Goal: Information Seeking & Learning: Check status

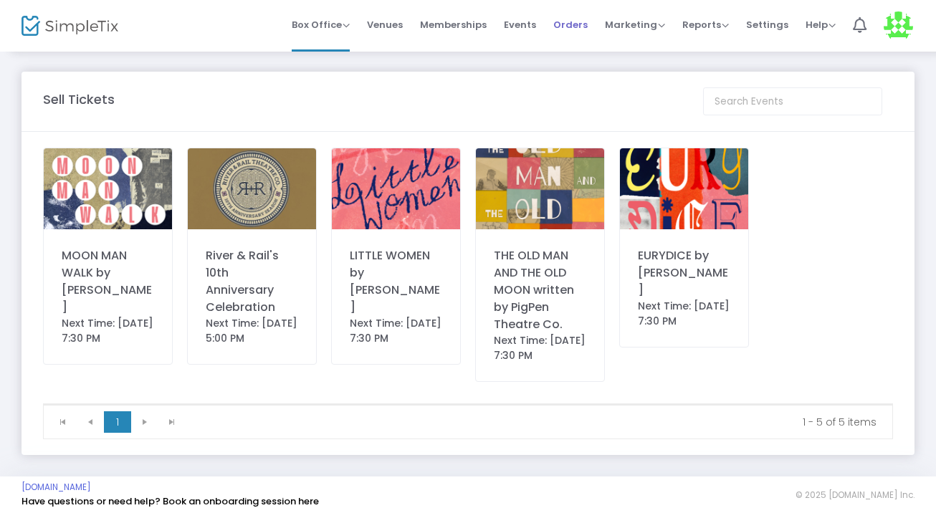
click at [579, 22] on span "Orders" at bounding box center [571, 24] width 34 height 37
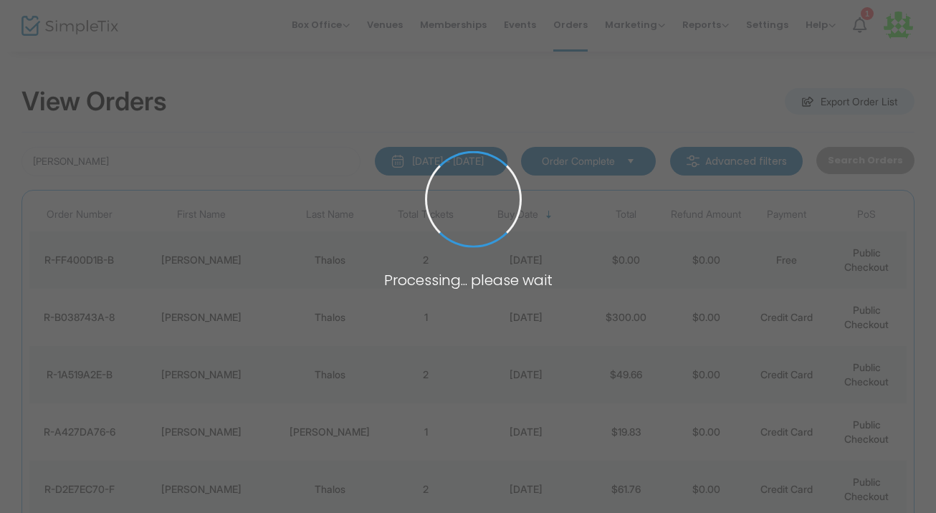
click at [242, 158] on span at bounding box center [468, 256] width 936 height 513
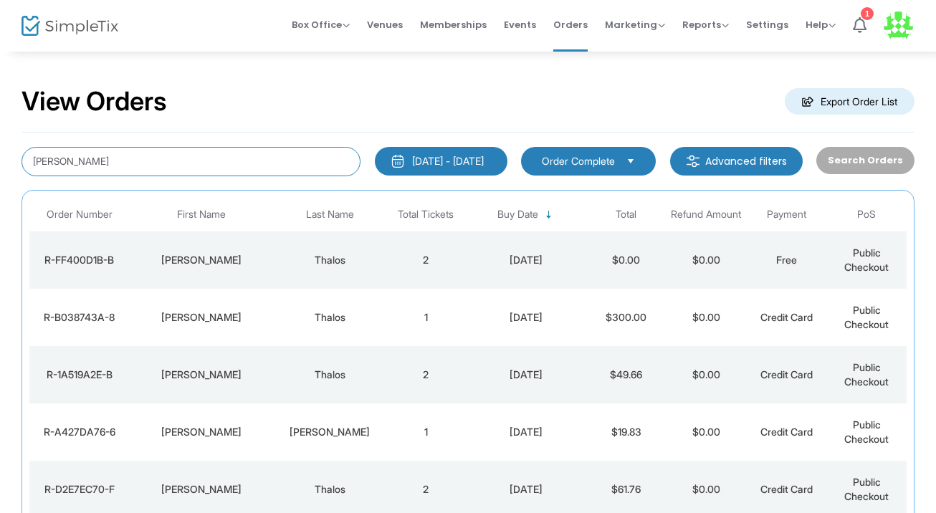
click at [242, 158] on input "[PERSON_NAME]" at bounding box center [191, 161] width 339 height 29
paste input "[PERSON_NAME][EMAIL_ADDRESS][PERSON_NAME][DOMAIN_NAME]"
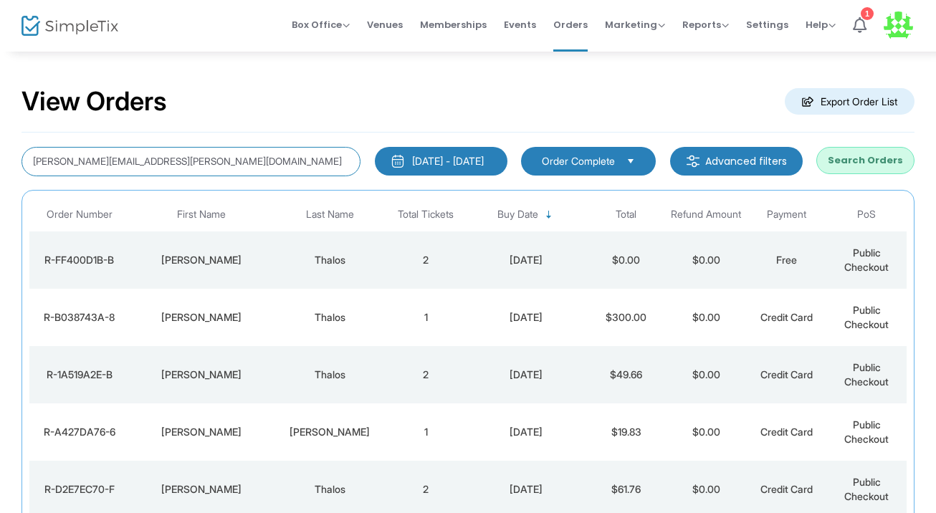
type input "[PERSON_NAME][EMAIL_ADDRESS][PERSON_NAME][DOMAIN_NAME]"
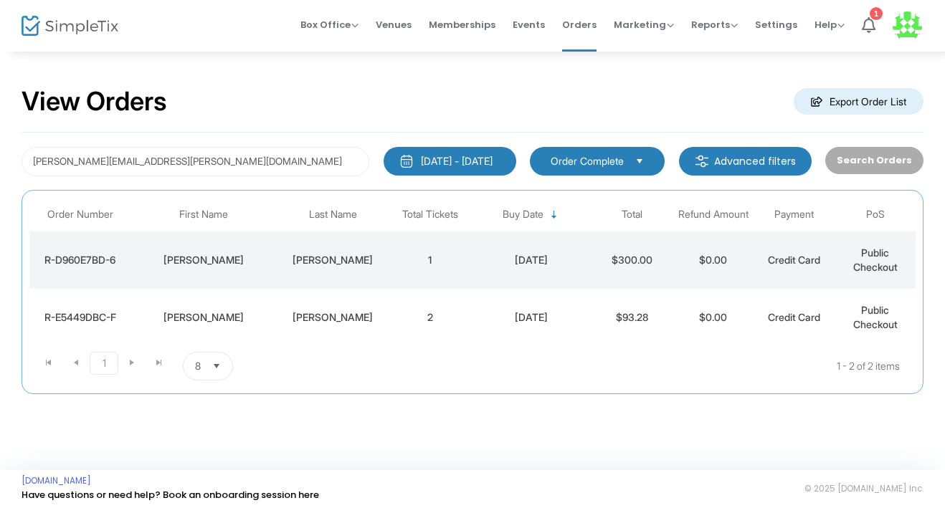
click at [351, 257] on div "[PERSON_NAME]" at bounding box center [333, 260] width 106 height 14
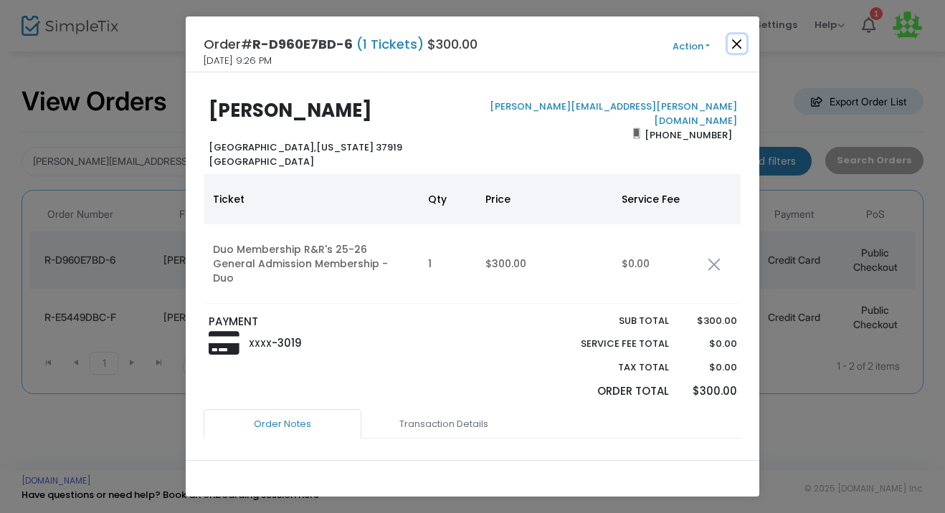
click at [738, 42] on button "Close" at bounding box center [737, 43] width 19 height 19
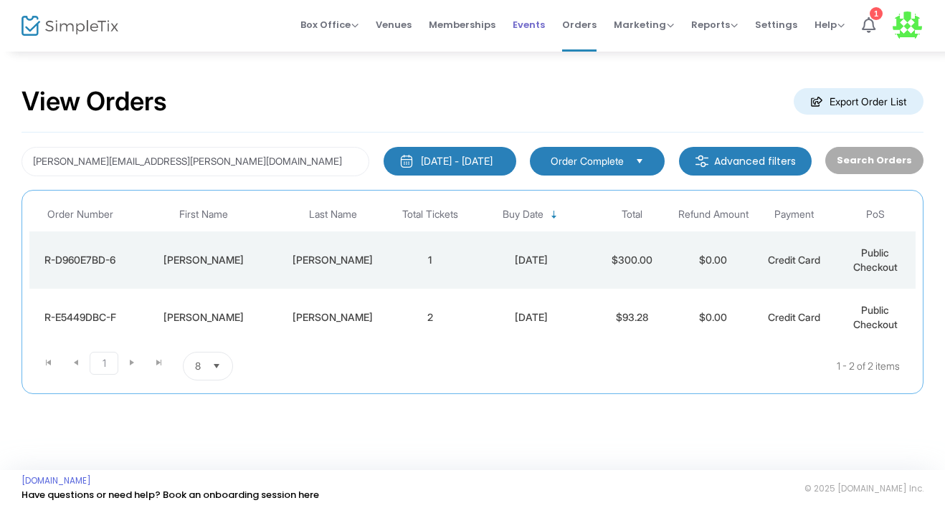
click at [537, 25] on span "Events" at bounding box center [529, 24] width 32 height 37
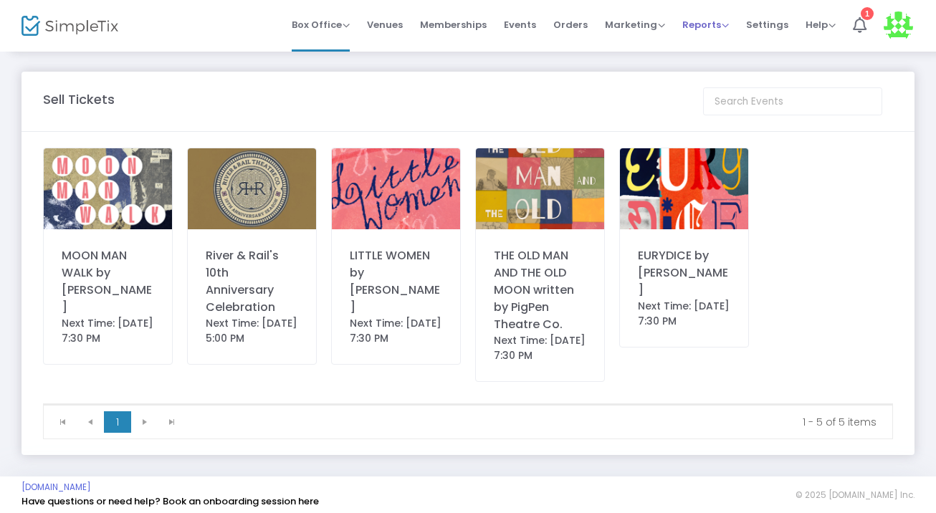
click at [718, 24] on span "Reports" at bounding box center [706, 25] width 47 height 14
click at [703, 74] on li "Sales Reports" at bounding box center [729, 76] width 93 height 28
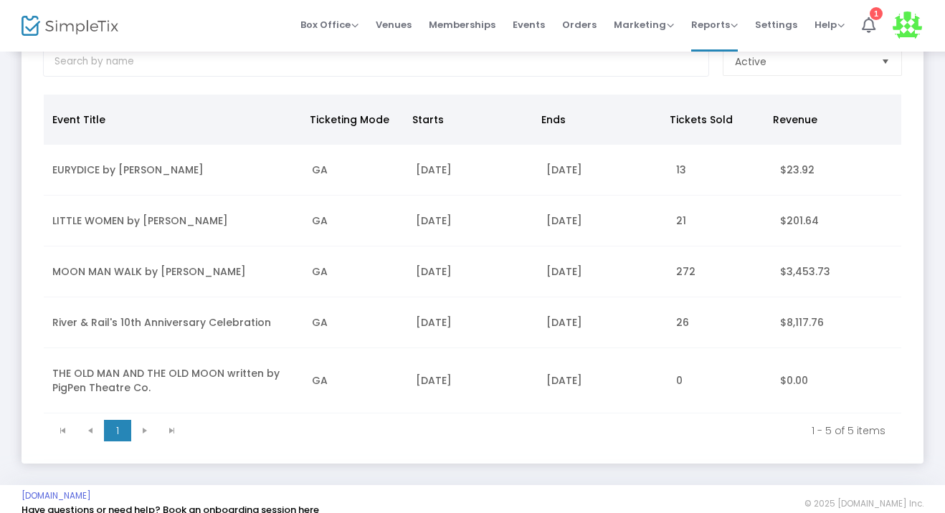
scroll to position [100, 0]
click at [321, 312] on td "GA" at bounding box center [355, 322] width 104 height 51
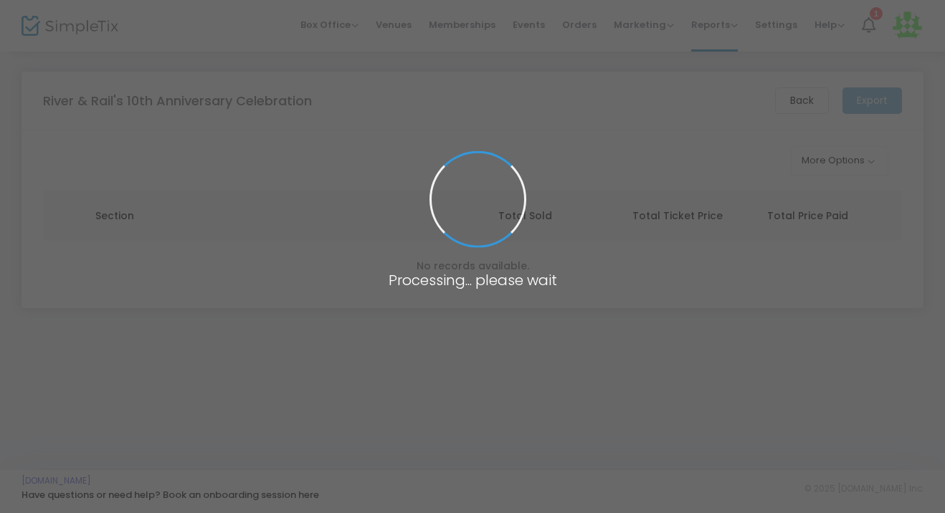
scroll to position [0, 0]
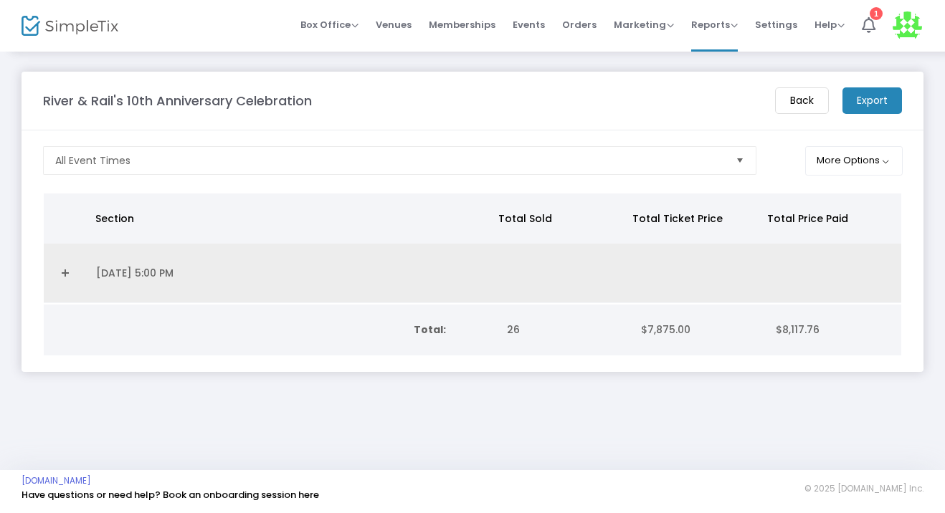
click at [67, 275] on link "Expand Details" at bounding box center [65, 273] width 27 height 23
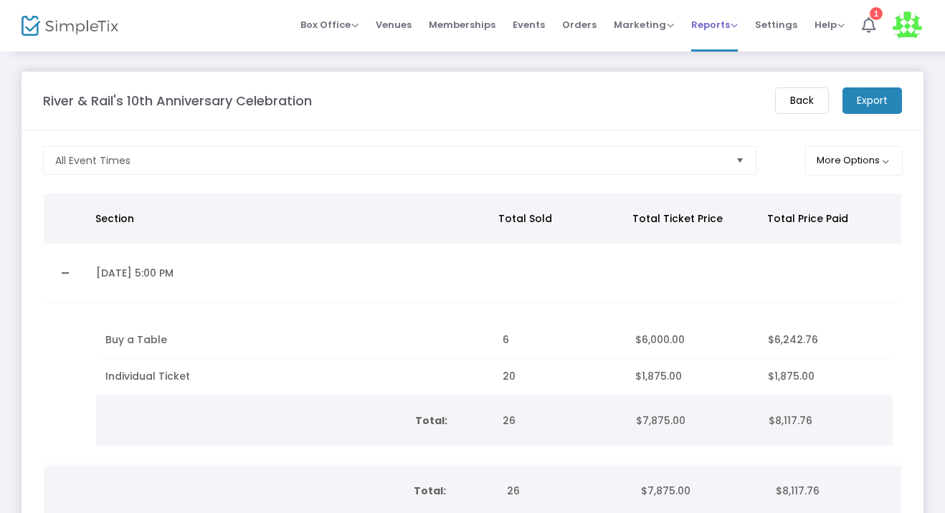
click at [737, 34] on span "Reports Analytics Sales Reports Download" at bounding box center [714, 24] width 47 height 37
